Goal: Information Seeking & Learning: Learn about a topic

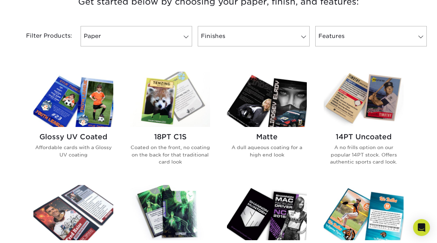
scroll to position [283, 0]
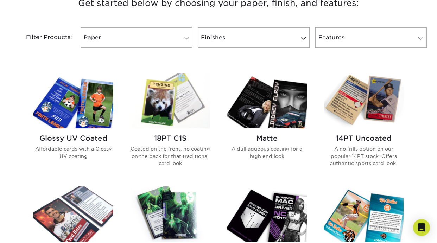
click at [66, 99] on img at bounding box center [73, 100] width 80 height 55
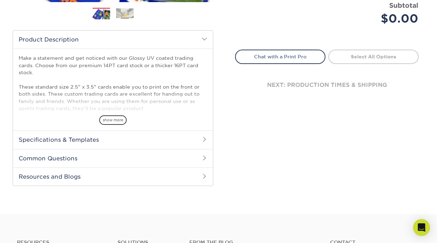
scroll to position [207, 0]
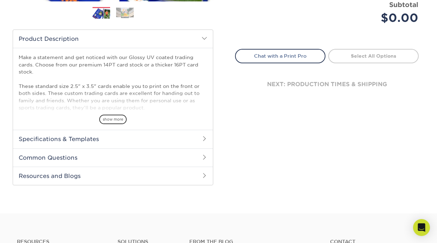
click at [186, 139] on h2 "Specifications & Templates" at bounding box center [113, 139] width 200 height 18
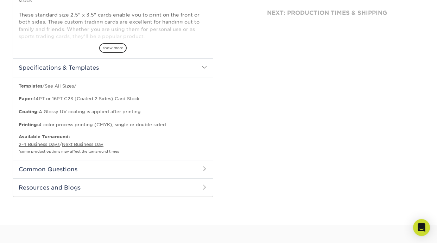
scroll to position [281, 0]
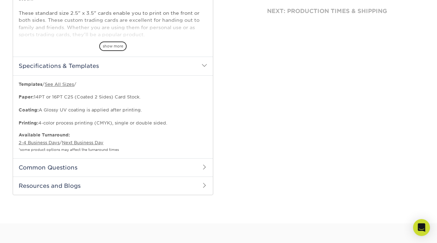
click at [181, 168] on h2 "Common Questions" at bounding box center [113, 167] width 200 height 18
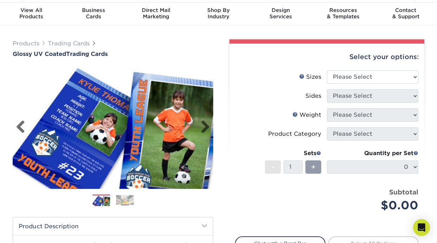
scroll to position [0, 0]
